Goal: Information Seeking & Learning: Find specific fact

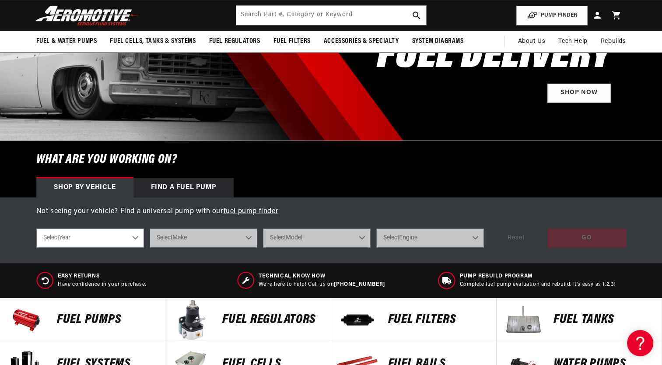
scroll to position [131, 0]
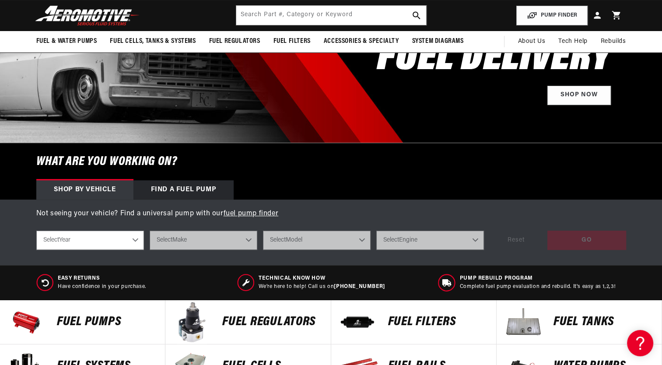
click at [134, 238] on select "Select Year 2023 2022 2021 2020 2019 2018 2017 2016 2015 2014 2013 2012 2011 20…" at bounding box center [90, 240] width 108 height 19
select select "1968"
click at [36, 231] on select "Select Year 2023 2022 2021 2020 2019 2018 2017 2016 2015 2014 2013 2012 2011 20…" at bounding box center [90, 240] width 108 height 19
select select "1968"
click at [185, 242] on select "Select Make Buick Chevrolet Dodge Ford GMC Oldsmobile Pontiac" at bounding box center [204, 240] width 108 height 19
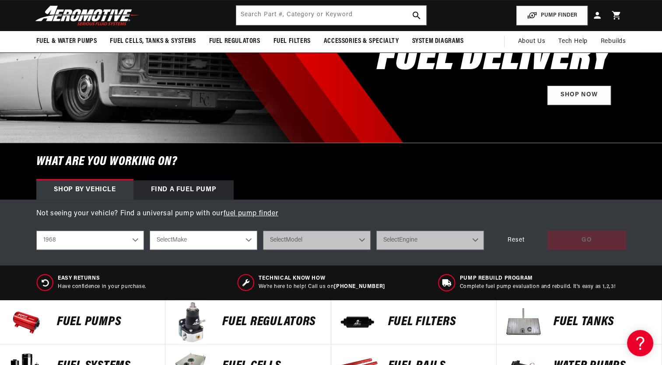
select select "Ford"
click at [150, 231] on select "Select Make Buick Chevrolet Dodge Ford GMC Oldsmobile Pontiac" at bounding box center [204, 240] width 108 height 19
select select "Ford"
click at [335, 241] on select "Select Model Mustang" at bounding box center [317, 240] width 108 height 19
click at [320, 236] on select "Select Model Mustang" at bounding box center [317, 240] width 108 height 19
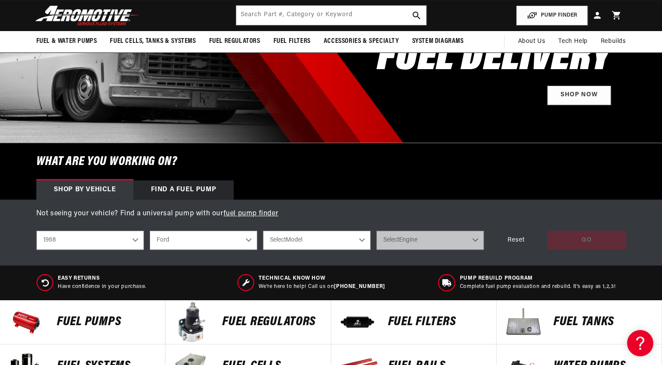
click at [263, 231] on select "Select Model Mustang" at bounding box center [317, 240] width 108 height 19
click at [338, 242] on select "Select Model Mustang" at bounding box center [317, 240] width 108 height 19
select select "Mustang"
click at [263, 231] on select "Select Model Mustang" at bounding box center [317, 240] width 108 height 19
select select "Mustang"
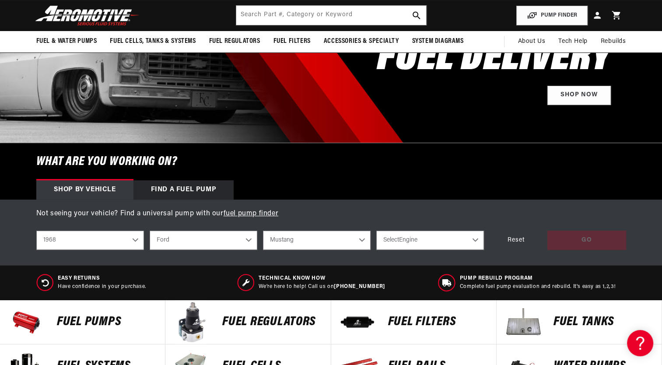
click at [436, 242] on select "Select Engine 3.3L 4.7L 5.0L 6.4L 7.0L" at bounding box center [430, 240] width 108 height 19
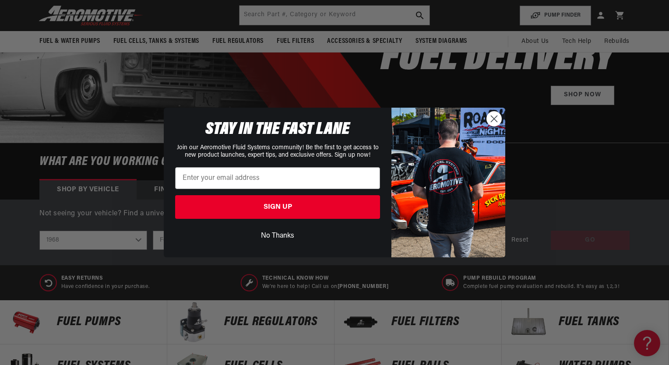
click at [294, 234] on button "No Thanks" at bounding box center [277, 236] width 205 height 17
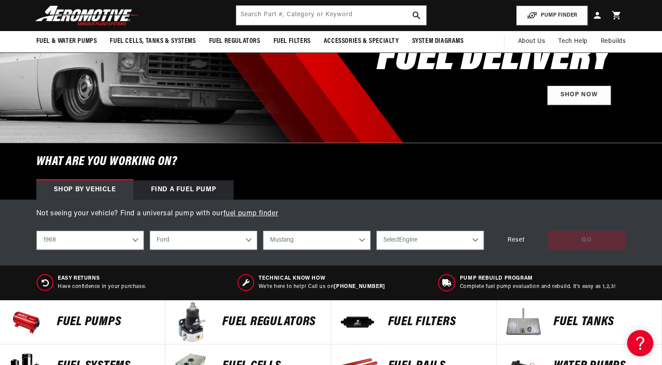
click at [420, 243] on select "Select Engine 3.3L 4.7L 5.0L 6.4L 7.0L" at bounding box center [430, 240] width 108 height 19
select select "5.0L"
click at [376, 231] on select "Select Engine 3.3L 4.7L 5.0L 6.4L 7.0L" at bounding box center [430, 240] width 108 height 19
select select "5.0L"
click at [565, 240] on div "GO" at bounding box center [587, 241] width 79 height 20
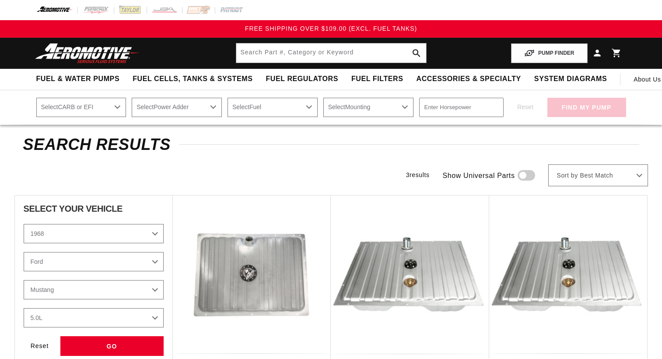
select select "1968"
select select "Ford"
select select "5.0L"
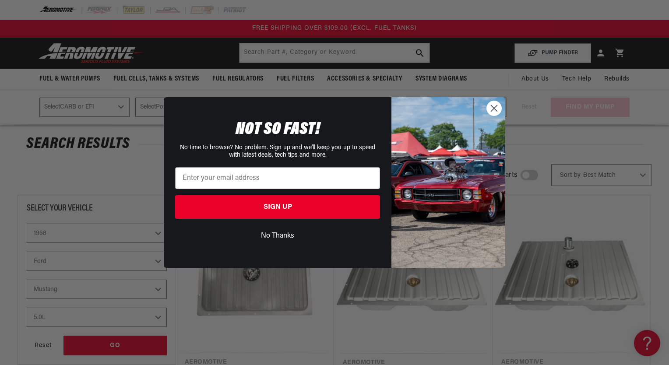
click at [284, 234] on button "No Thanks" at bounding box center [277, 236] width 205 height 17
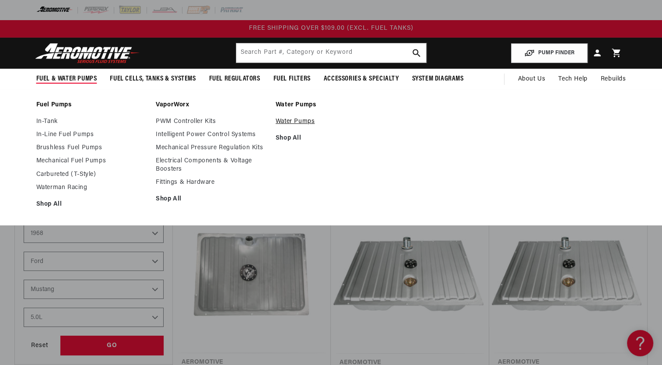
click at [284, 122] on link "Water Pumps" at bounding box center [331, 122] width 111 height 8
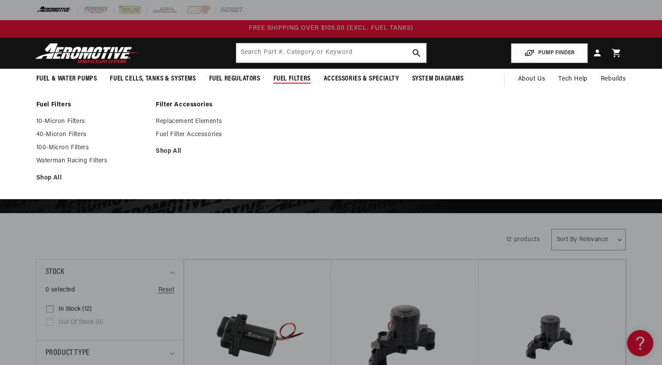
click at [300, 81] on span "Fuel Filters" at bounding box center [292, 78] width 37 height 9
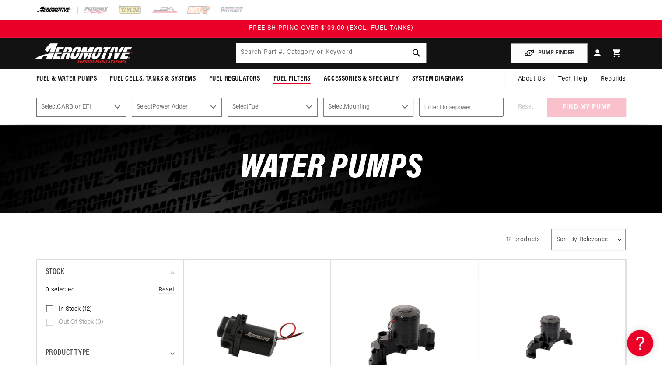
click at [300, 81] on span "Fuel Filters" at bounding box center [292, 78] width 37 height 9
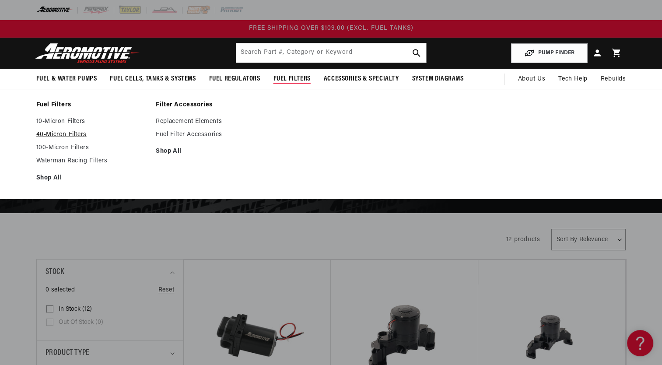
click at [55, 132] on link "40-Micron Filters" at bounding box center [91, 135] width 111 height 8
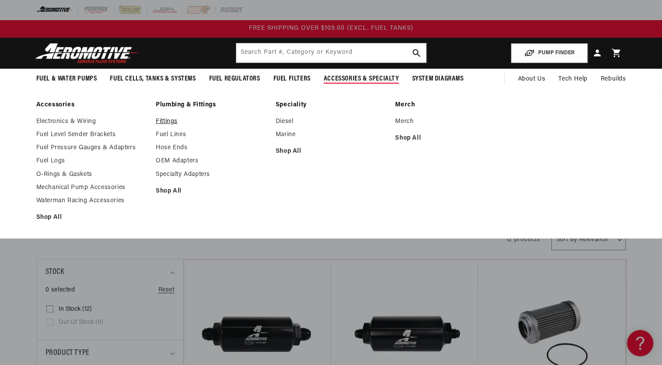
click at [167, 118] on link "Fittings" at bounding box center [211, 122] width 111 height 8
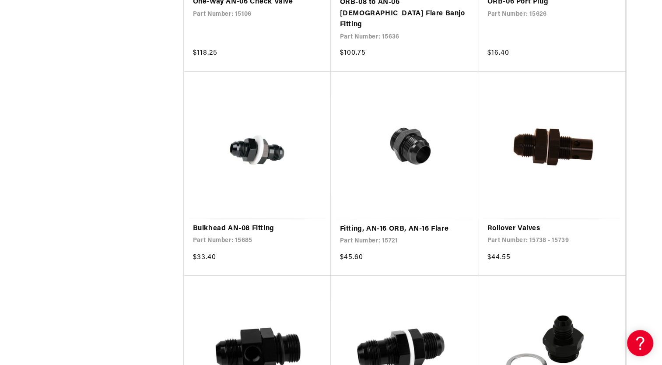
scroll to position [1094, 0]
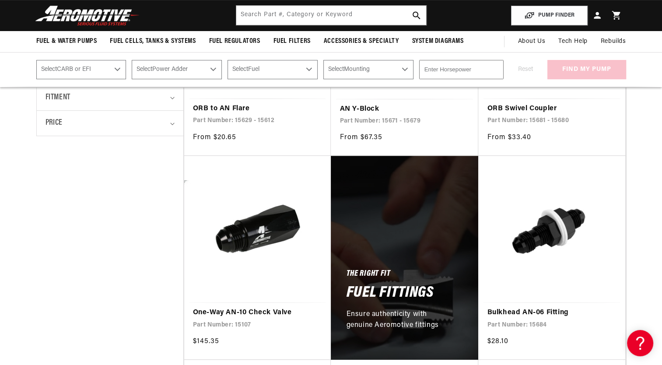
scroll to position [175, 0]
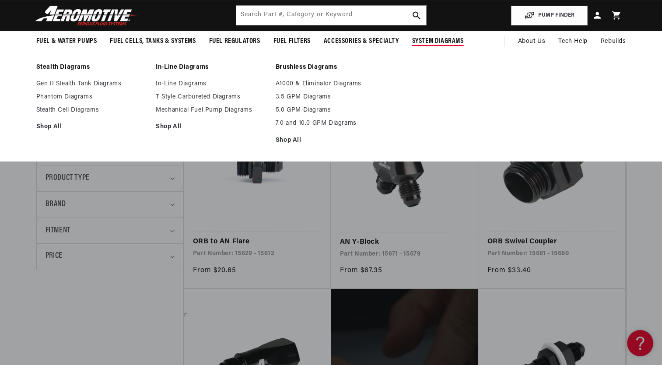
click at [435, 41] on span "System Diagrams" at bounding box center [438, 41] width 52 height 9
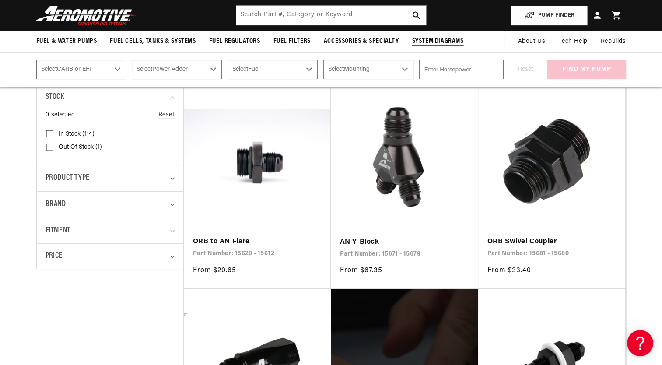
click at [434, 41] on span "System Diagrams" at bounding box center [438, 41] width 52 height 9
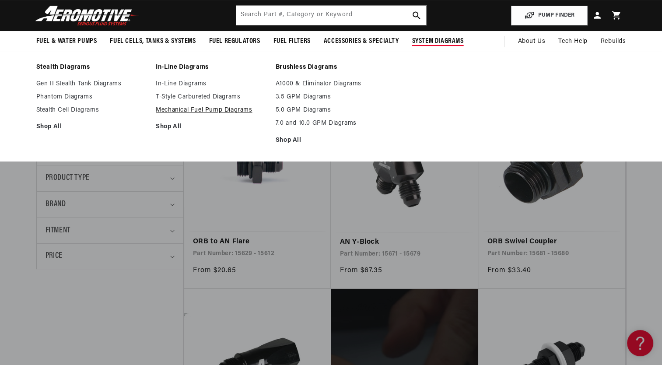
click at [190, 109] on link "Mechanical Fuel Pump Diagrams" at bounding box center [211, 110] width 111 height 8
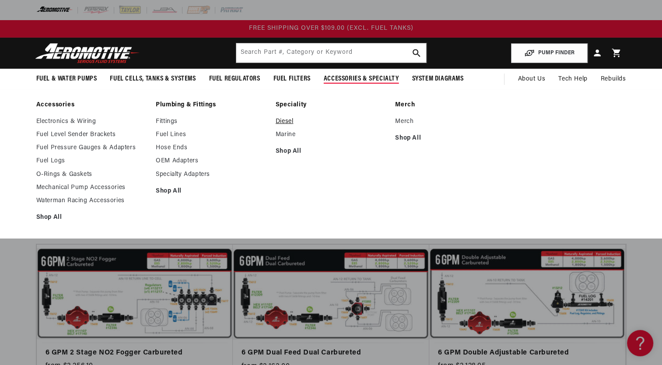
click at [288, 119] on link "Diesel" at bounding box center [331, 122] width 111 height 8
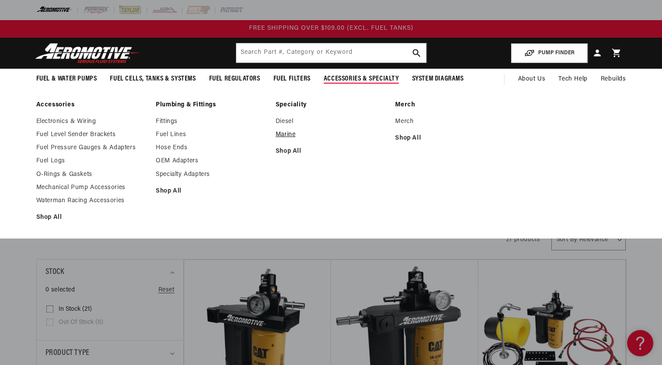
click at [285, 135] on link "Marine" at bounding box center [331, 135] width 111 height 8
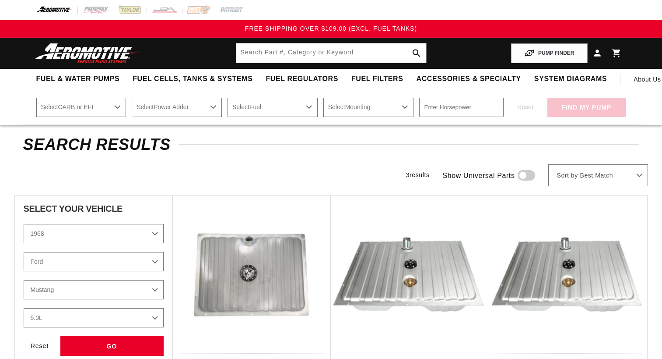
select select "1968"
select select "Ford"
select select "5.0L"
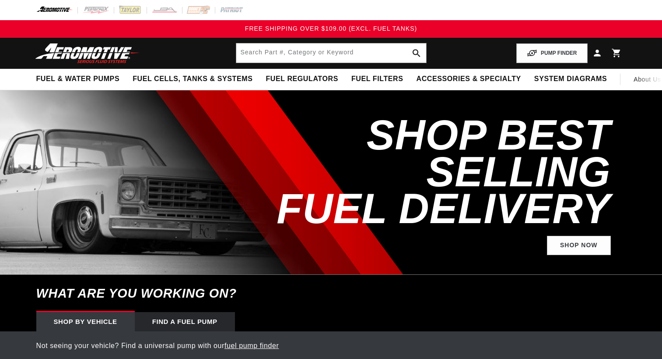
select select "1968"
select select "Ford"
select select "5.0L"
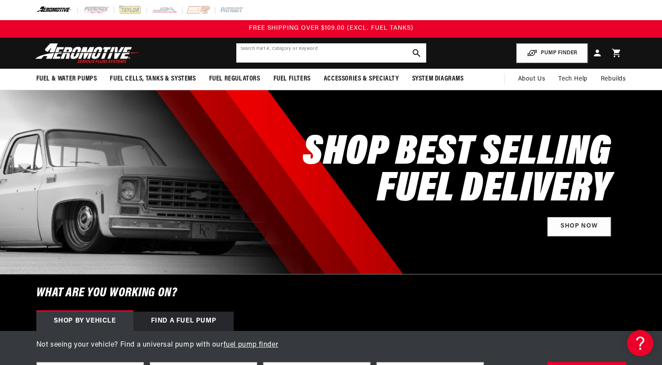
click at [257, 52] on input "text" at bounding box center [331, 52] width 190 height 19
type input "91261"
click at [414, 49] on icon "search button" at bounding box center [416, 53] width 8 height 8
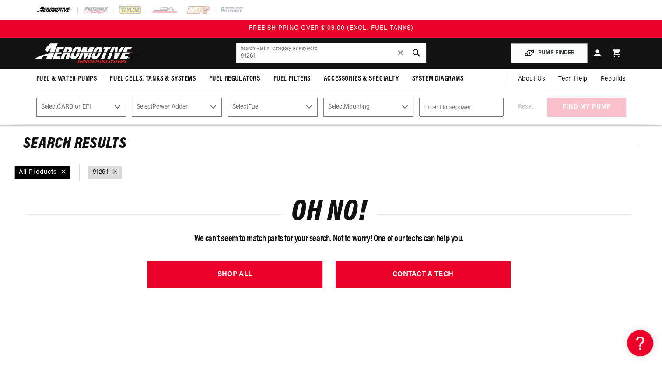
click at [320, 53] on input "91261" at bounding box center [331, 52] width 190 height 19
type input "9"
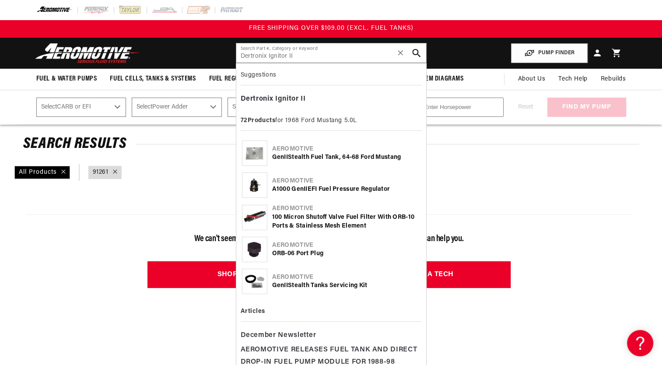
click at [415, 53] on icon "search button" at bounding box center [416, 53] width 8 height 8
type input "II"
select select "1968"
select select "Ford"
select select "5.0L"
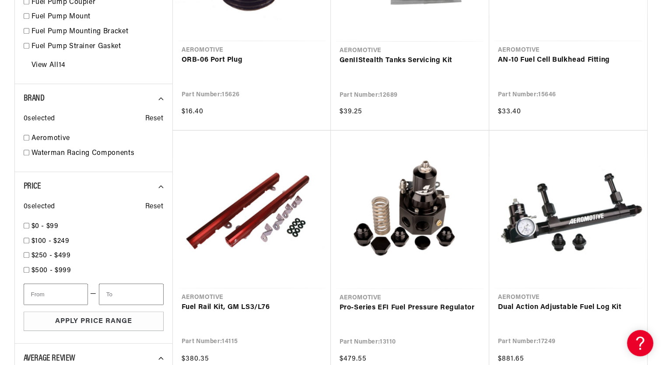
scroll to position [613, 0]
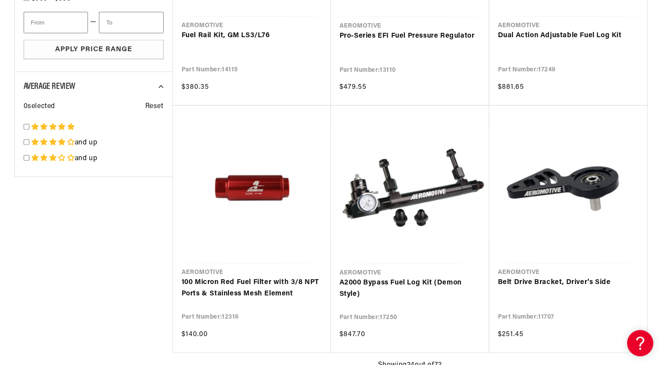
type input "II"
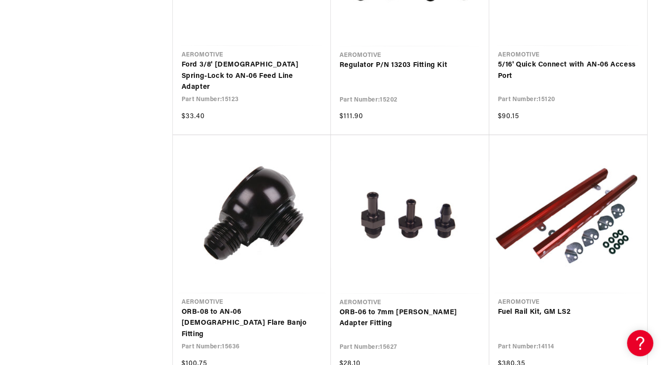
scroll to position [1795, 0]
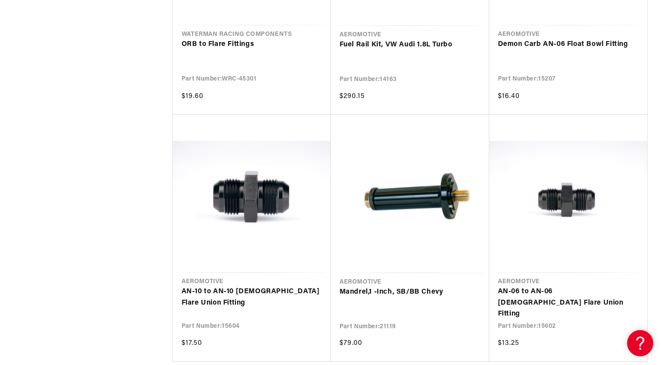
scroll to position [2801, 0]
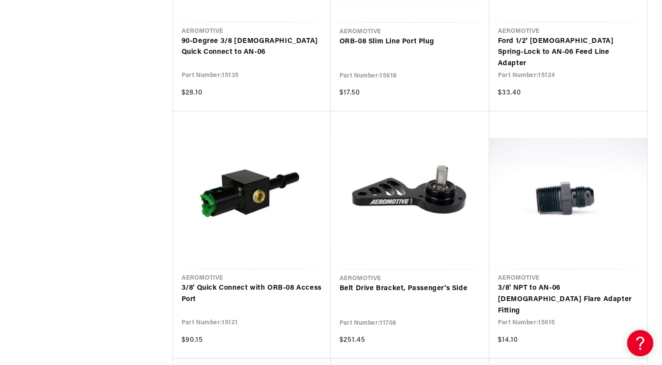
scroll to position [3546, 0]
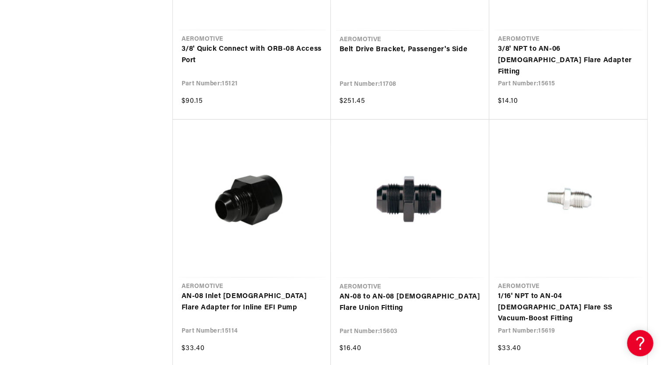
scroll to position [4027, 0]
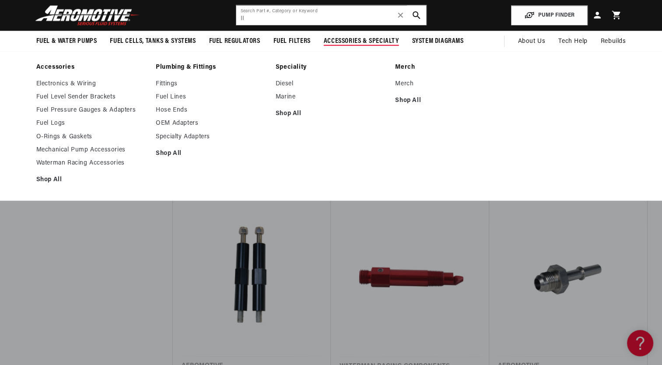
scroll to position [5078, 0]
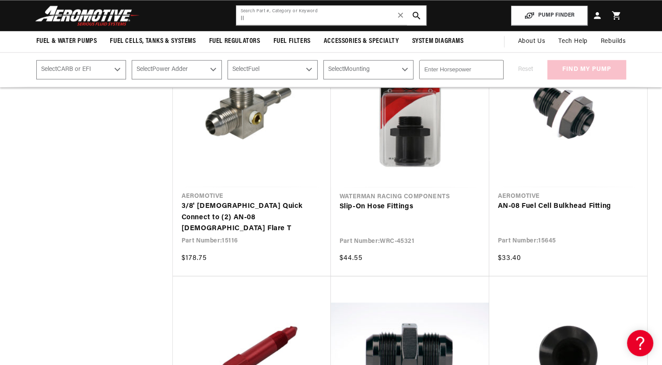
scroll to position [4848, 0]
